Goal: Navigation & Orientation: Find specific page/section

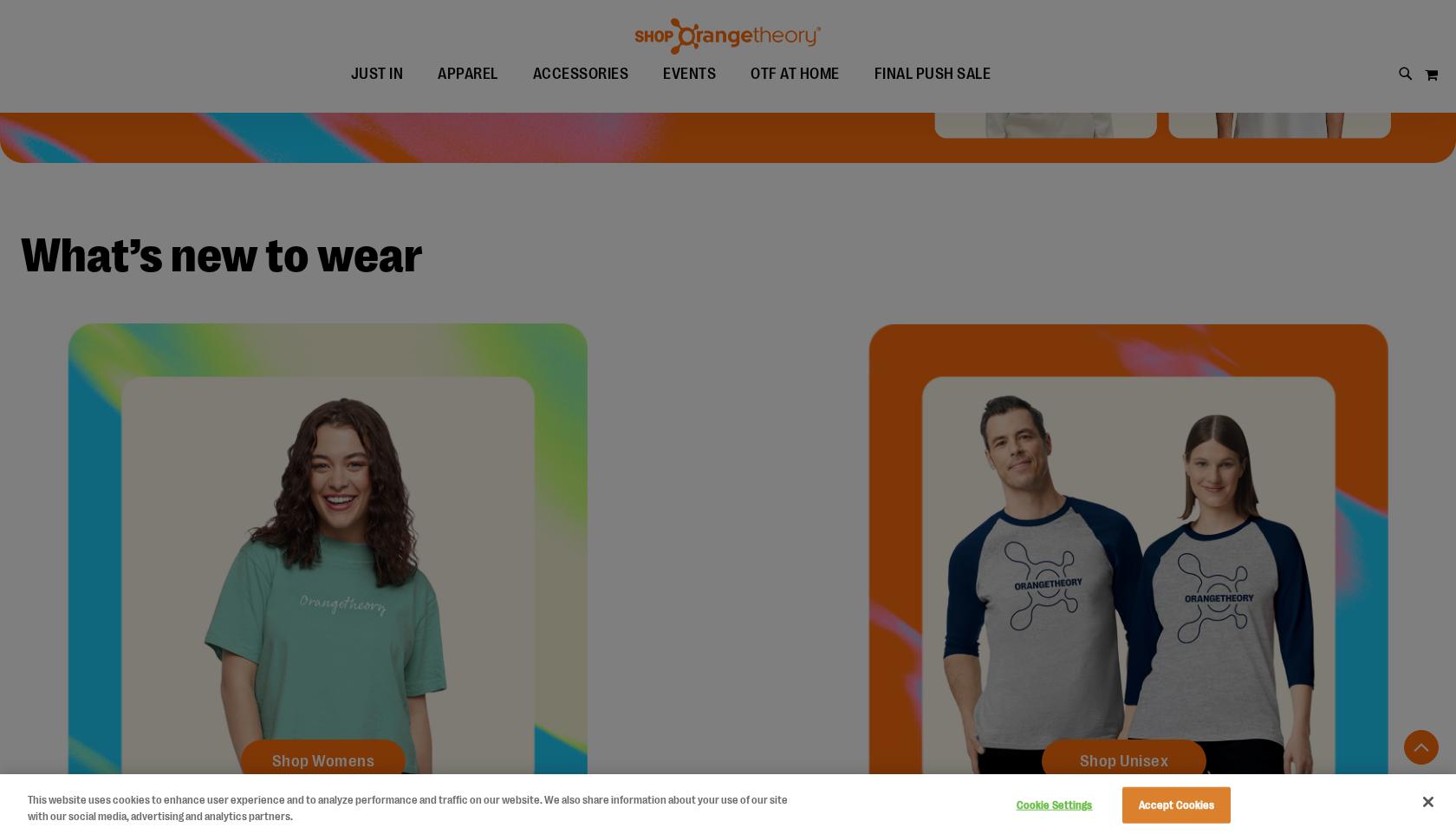
scroll to position [527, 0]
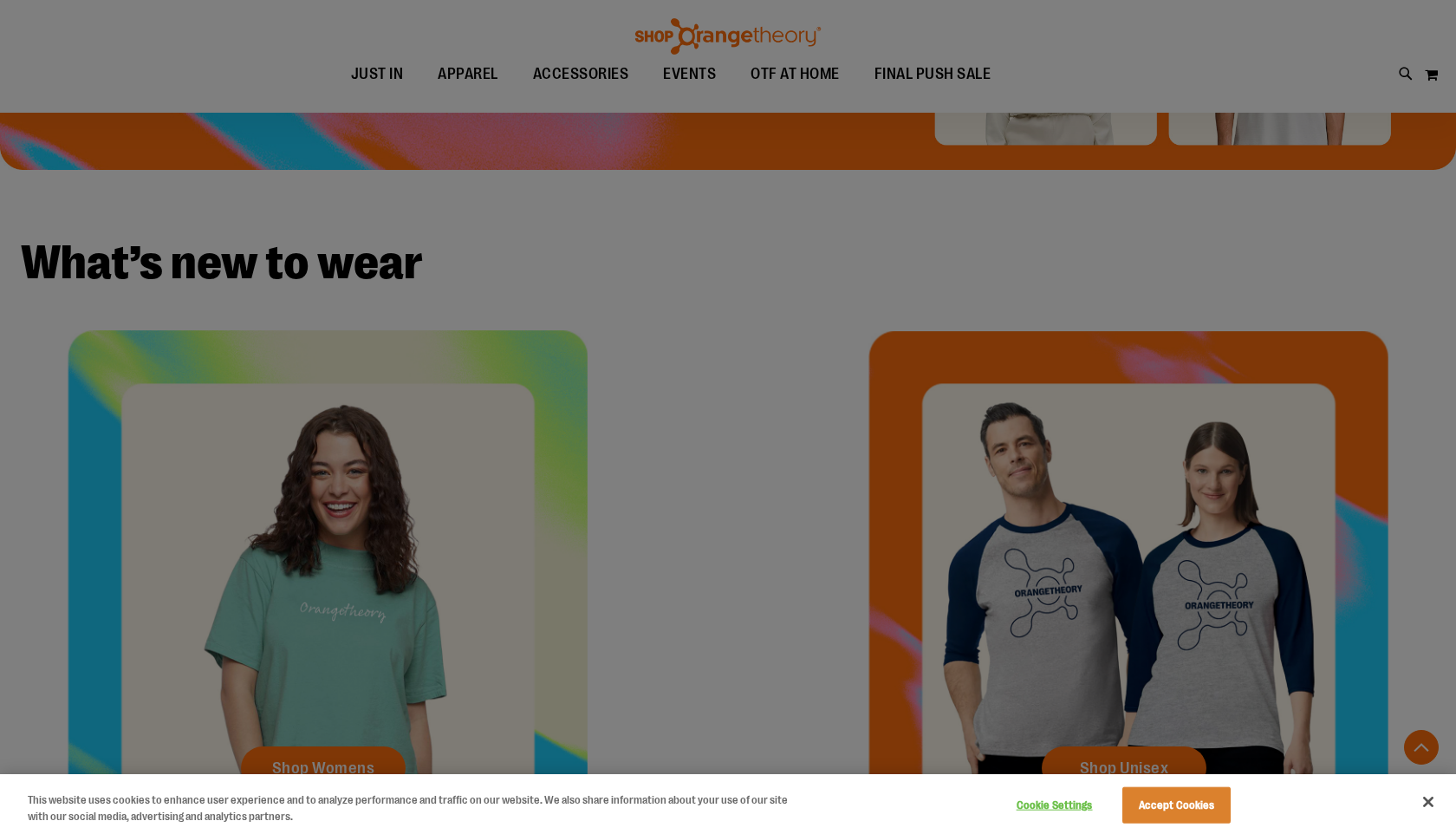
click at [328, 756] on div at bounding box center [728, 417] width 1456 height 834
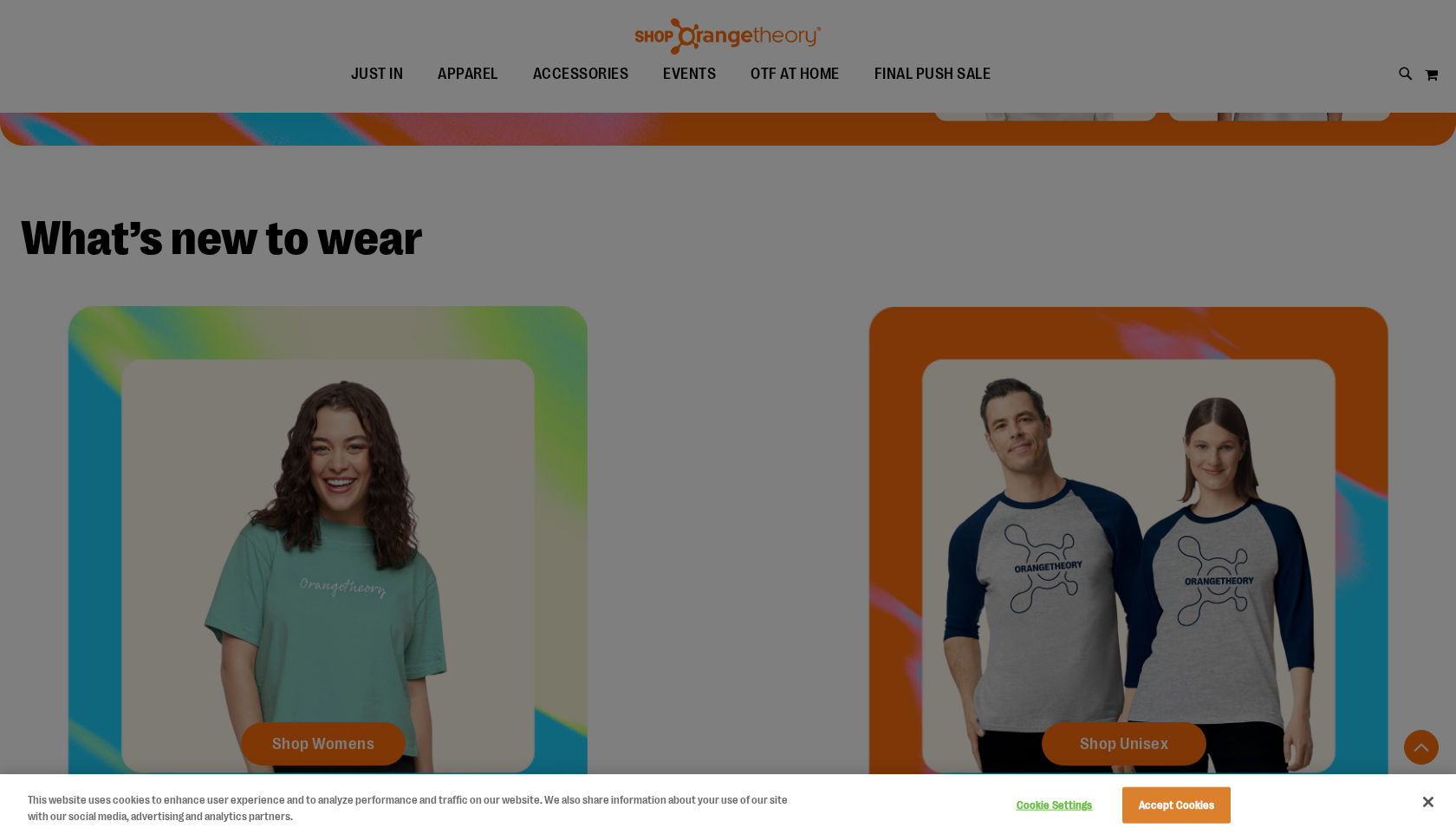
scroll to position [555, 0]
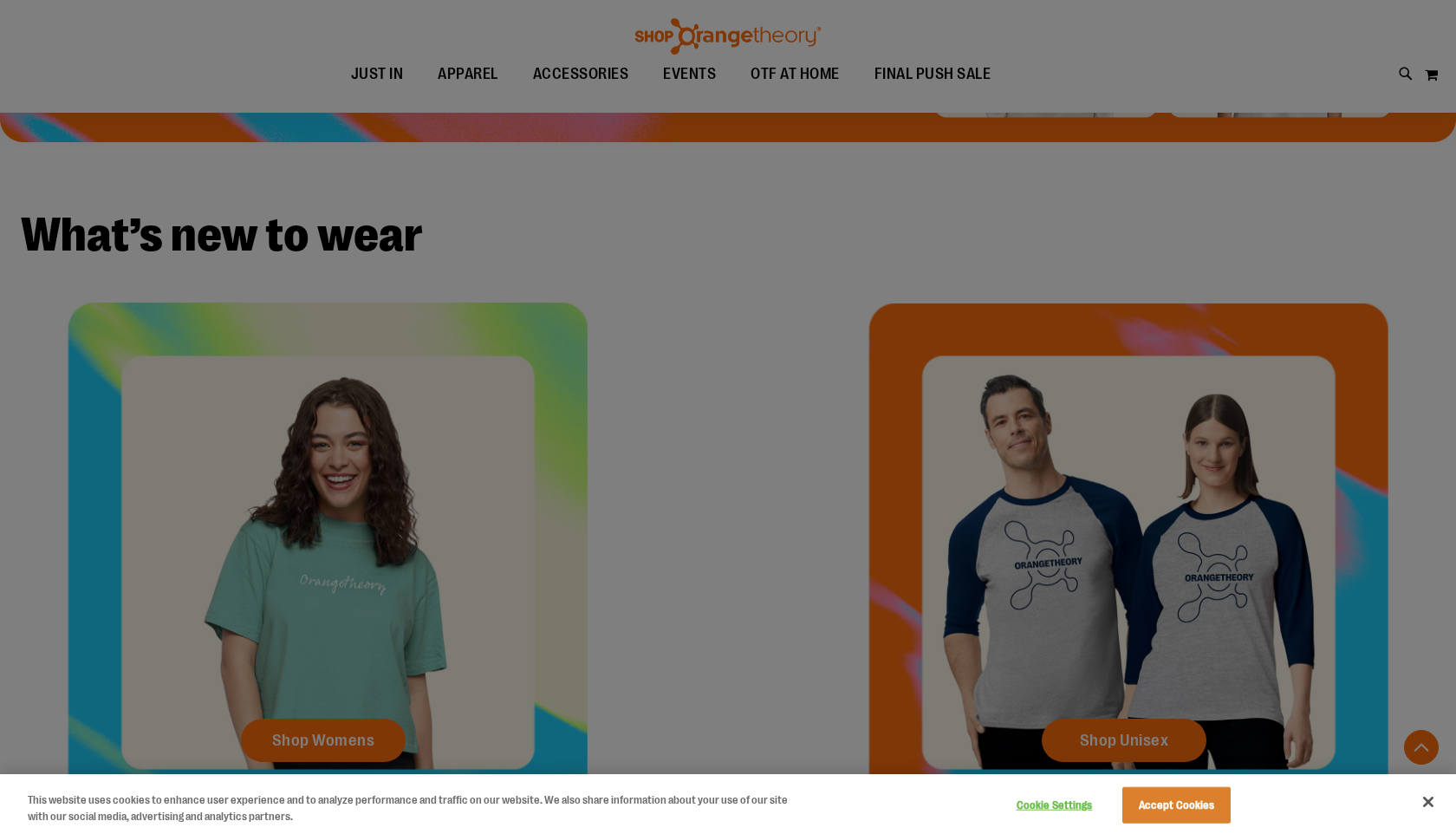
click at [601, 71] on div at bounding box center [728, 417] width 1456 height 834
click at [599, 71] on div at bounding box center [728, 417] width 1456 height 834
click at [1429, 797] on button "Close" at bounding box center [1428, 802] width 38 height 38
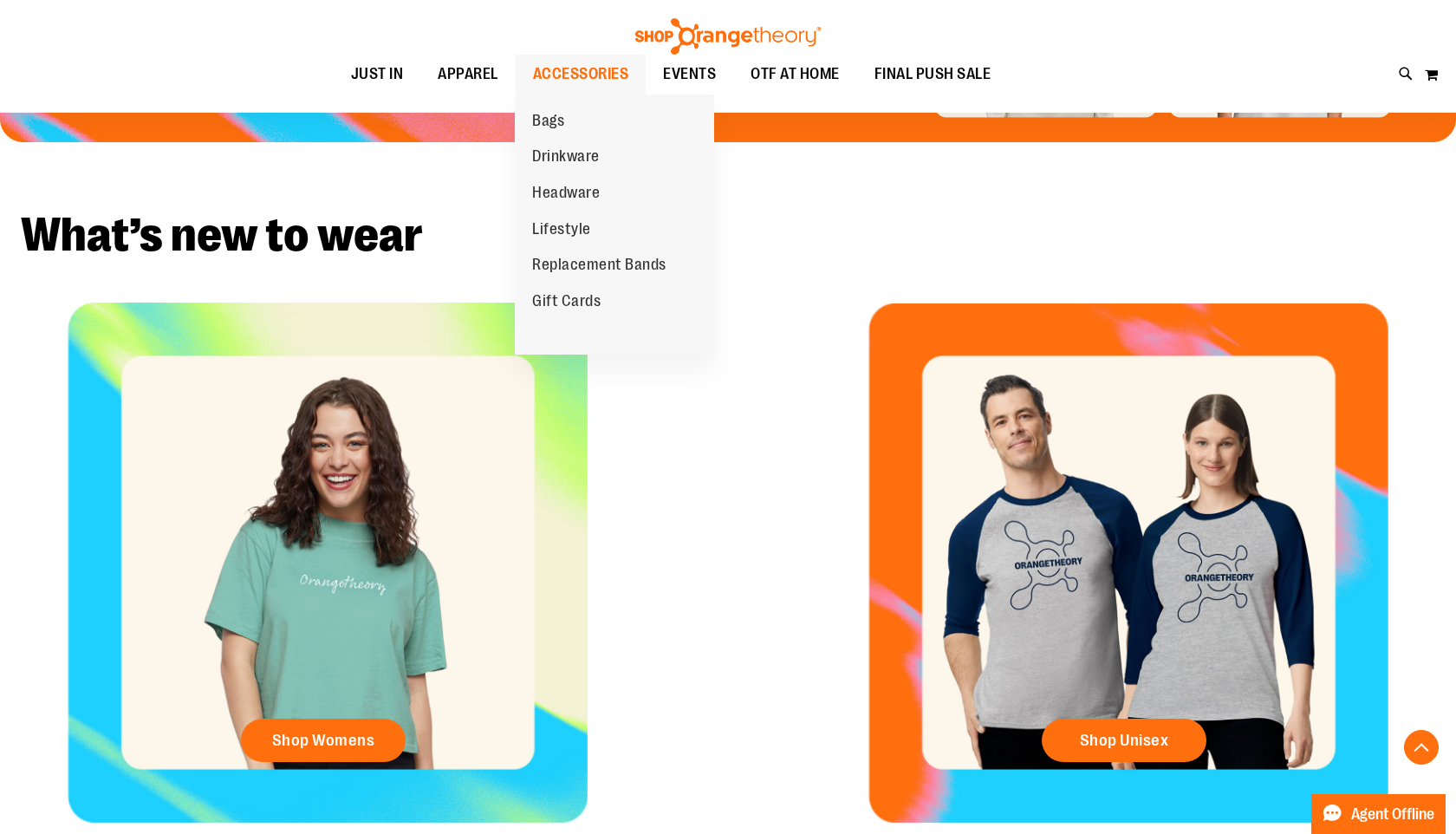
click at [590, 75] on span "ACCESSORIES" at bounding box center [581, 74] width 96 height 39
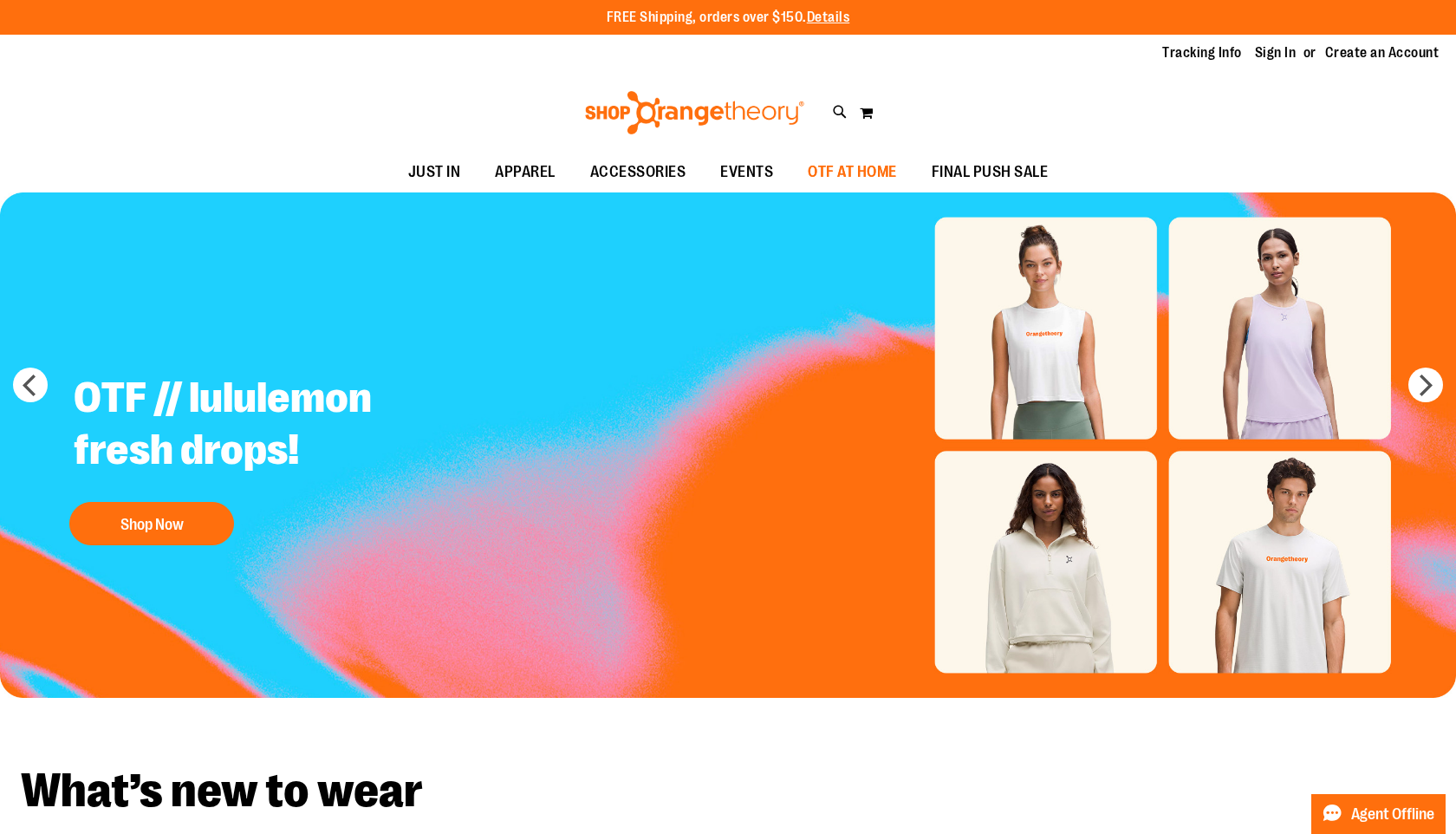
click at [840, 172] on span "OTF AT HOME" at bounding box center [852, 172] width 89 height 39
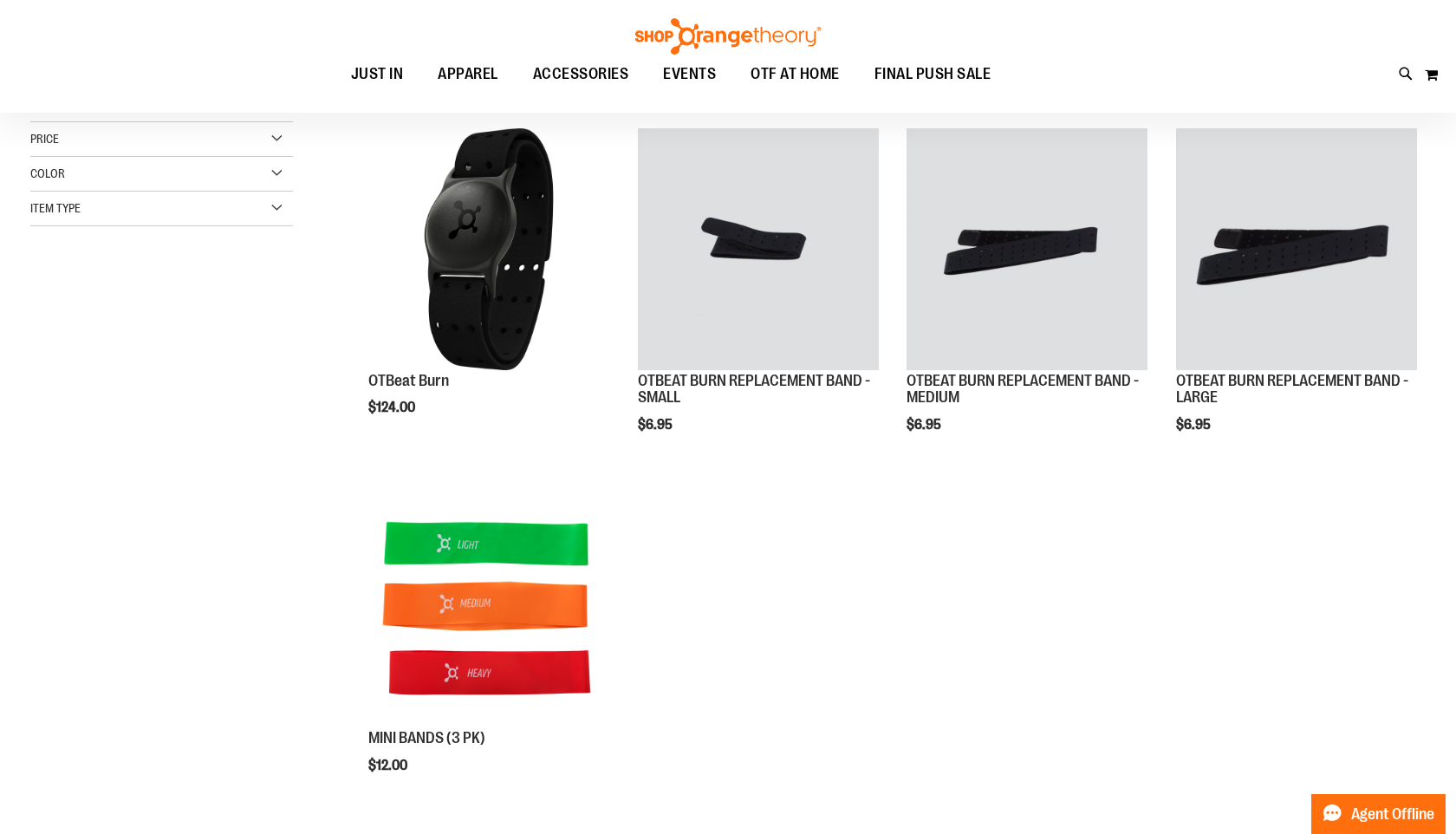
scroll to position [222, 0]
